Goal: Find contact information: Find contact information

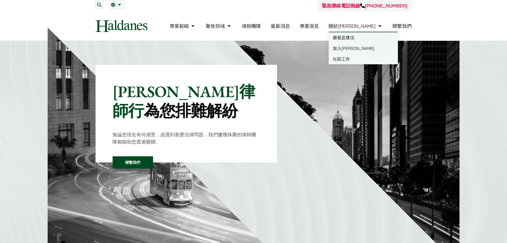
click at [369, 49] on link "加入何敦" at bounding box center [363, 48] width 69 height 11
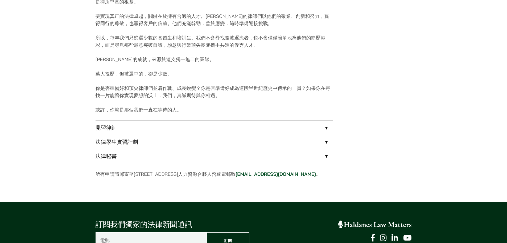
scroll to position [373, 0]
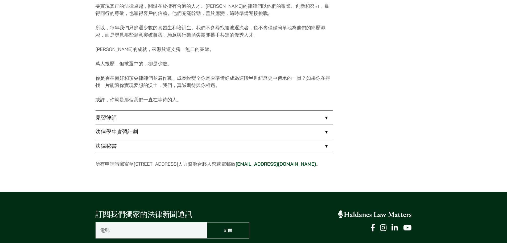
click at [300, 134] on link "法律學生實習計劃" at bounding box center [214, 132] width 237 height 14
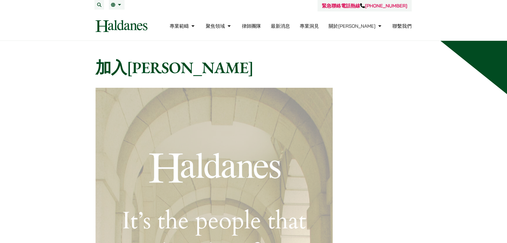
click at [119, 7] on li "繁 EN" at bounding box center [117, 5] width 16 height 10
click at [119, 15] on link "EN" at bounding box center [143, 15] width 69 height 11
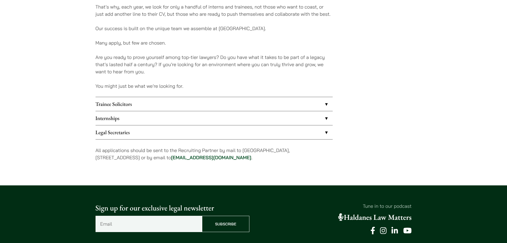
scroll to position [399, 0]
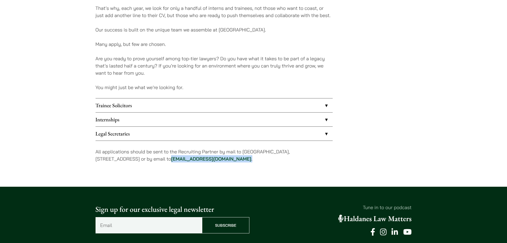
drag, startPoint x: 246, startPoint y: 158, endPoint x: 187, endPoint y: 157, distance: 59.1
click at [187, 157] on p "All applications should be sent to the Recruiting Partner by mail to 7th Floor,…" at bounding box center [214, 155] width 237 height 14
copy p "career@haldanes.com ."
click at [271, 120] on link "Internships" at bounding box center [214, 119] width 237 height 14
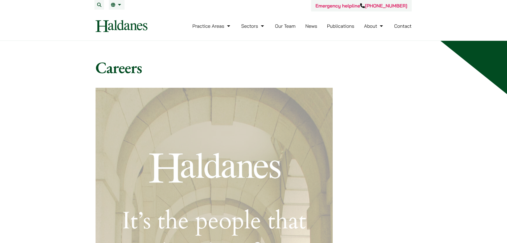
click at [116, 23] on img at bounding box center [122, 26] width 52 height 12
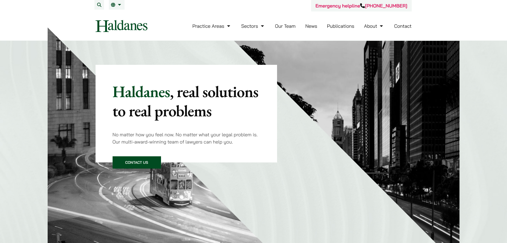
click at [408, 28] on link "Contact" at bounding box center [403, 26] width 18 height 6
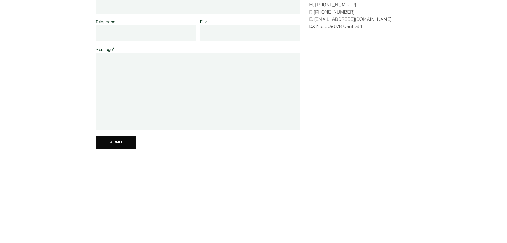
scroll to position [91, 0]
